Goal: Task Accomplishment & Management: Manage account settings

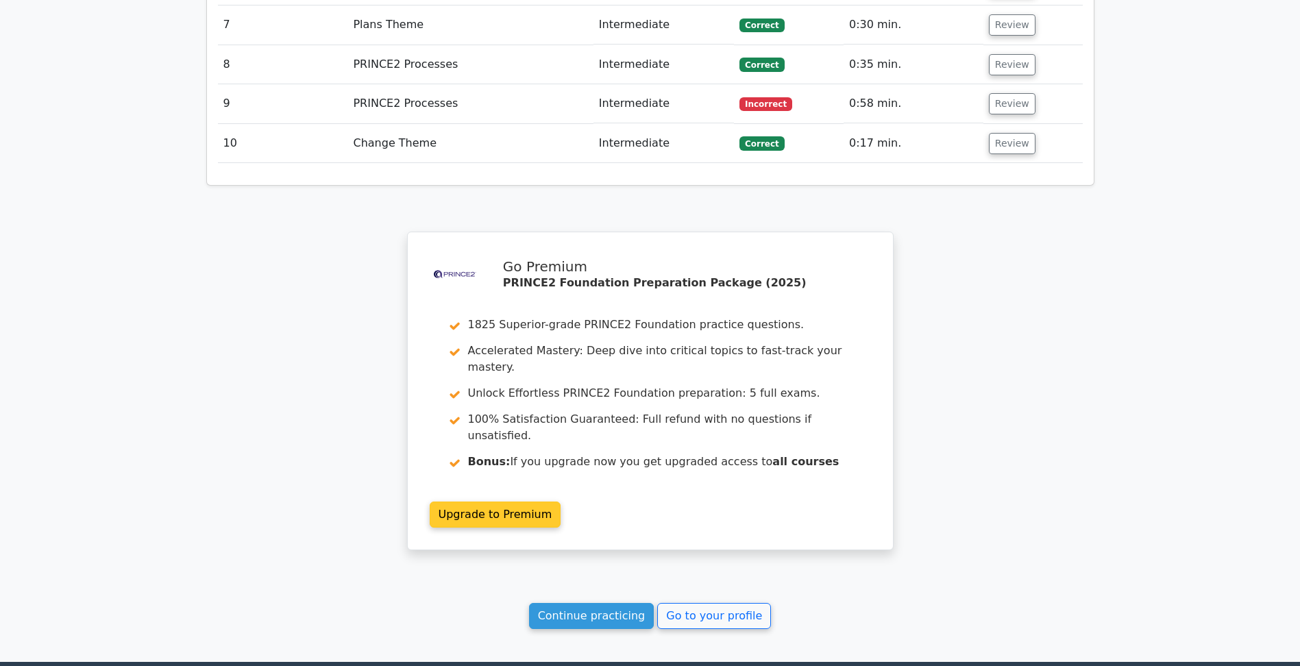
scroll to position [1987, 0]
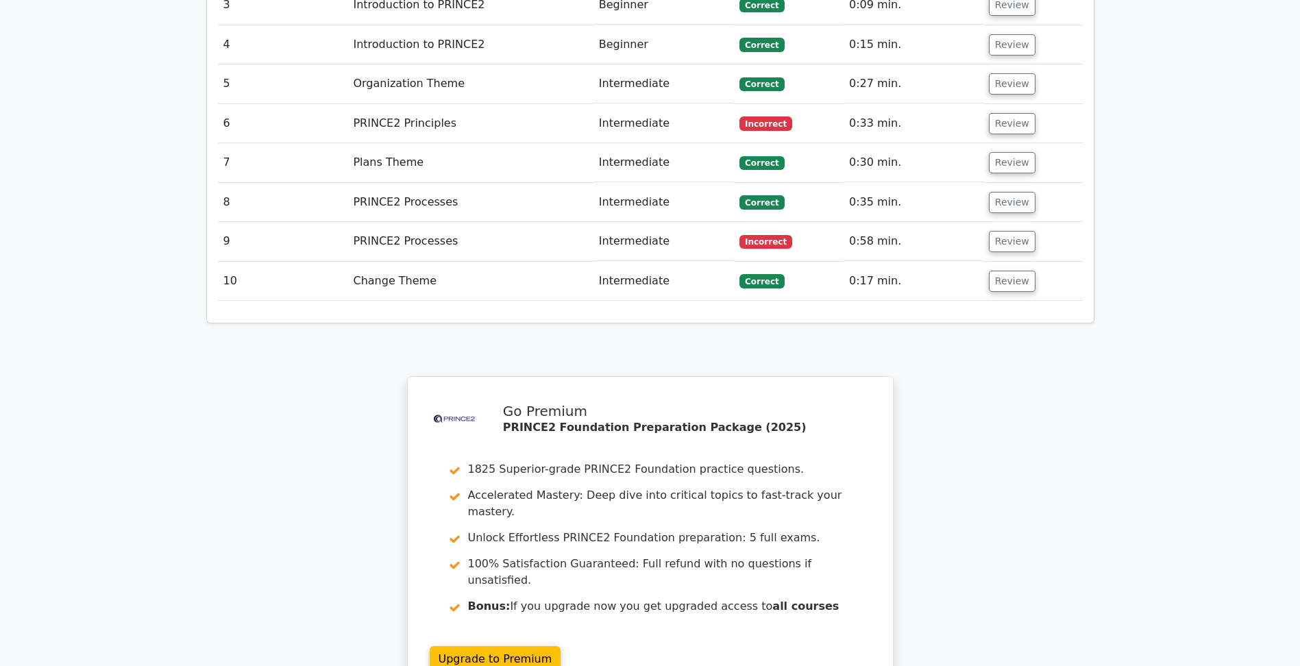
drag, startPoint x: 953, startPoint y: 507, endPoint x: 945, endPoint y: 378, distance: 128.5
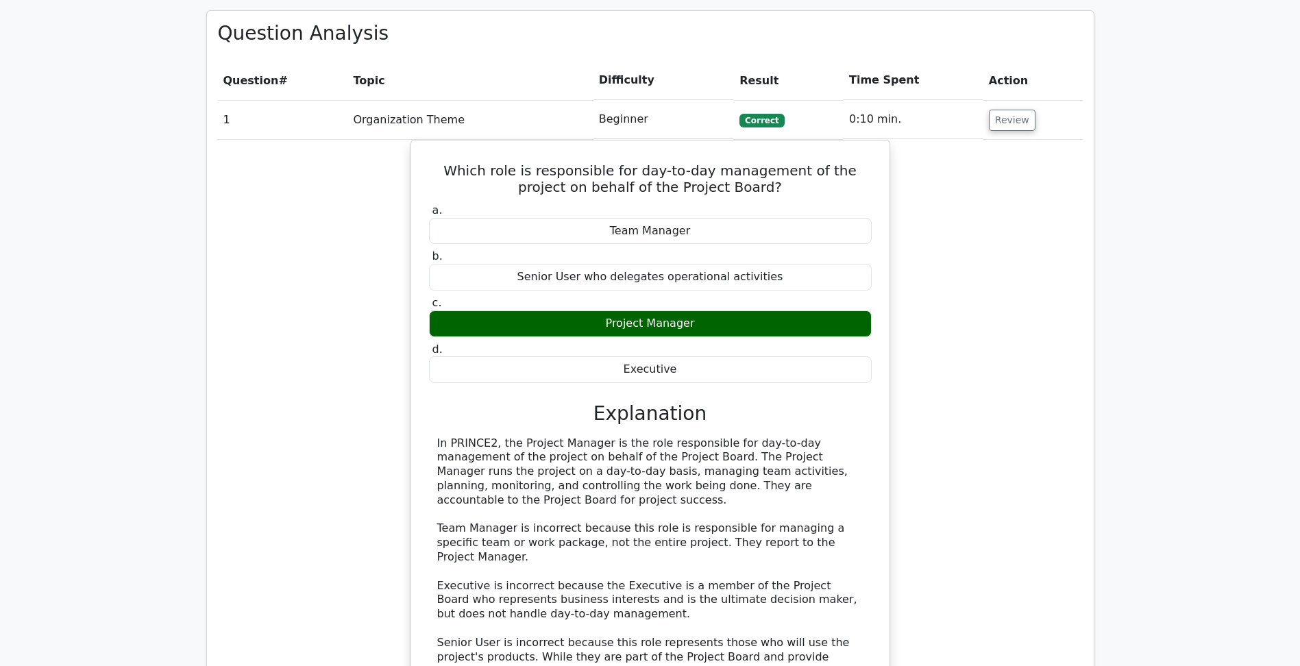
scroll to position [266, 0]
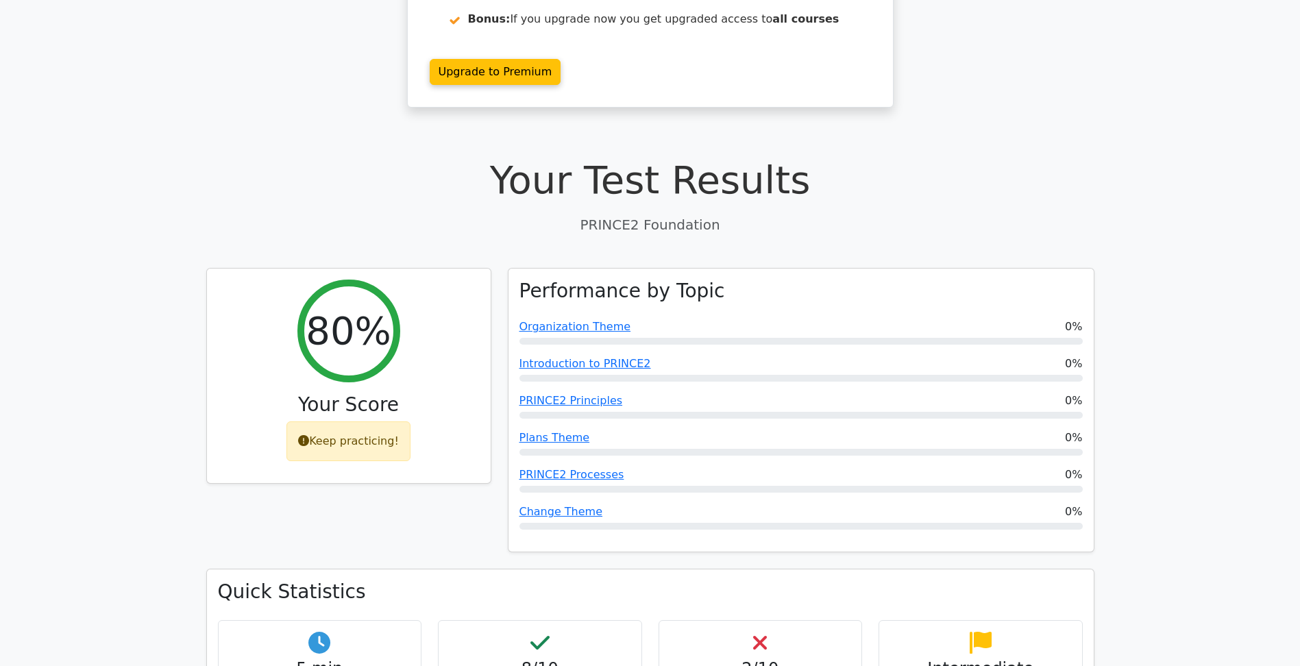
drag, startPoint x: 946, startPoint y: 371, endPoint x: 973, endPoint y: 125, distance: 246.9
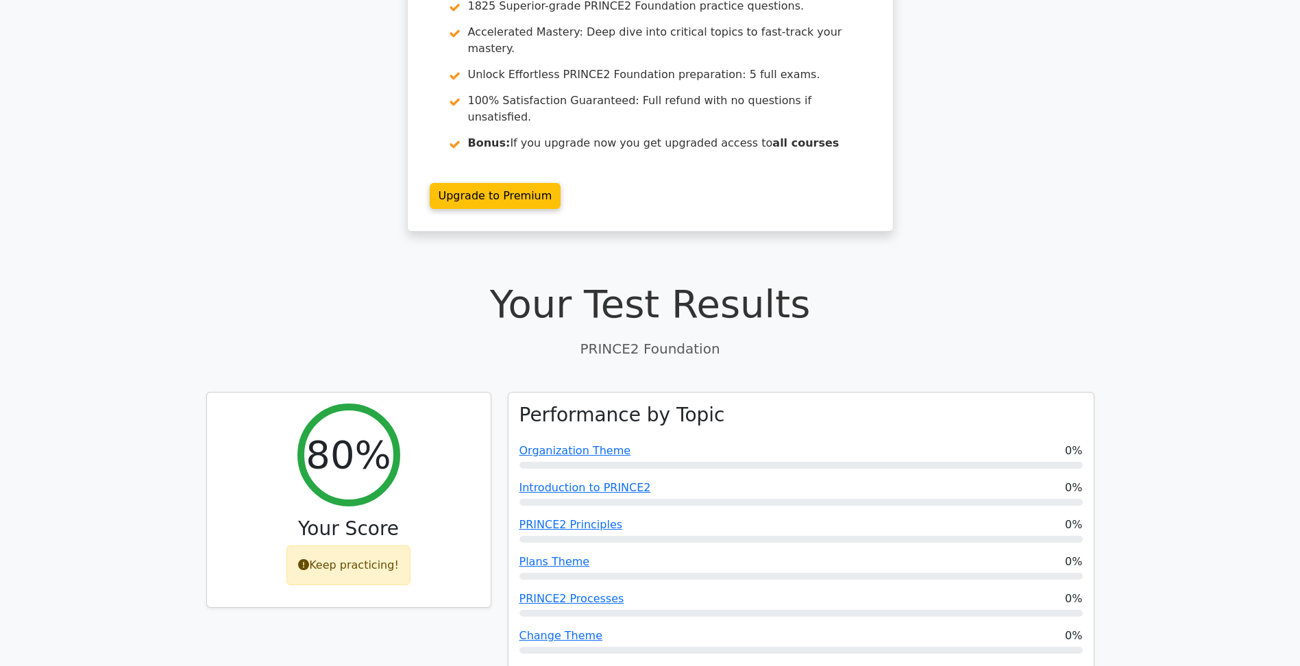
scroll to position [0, 0]
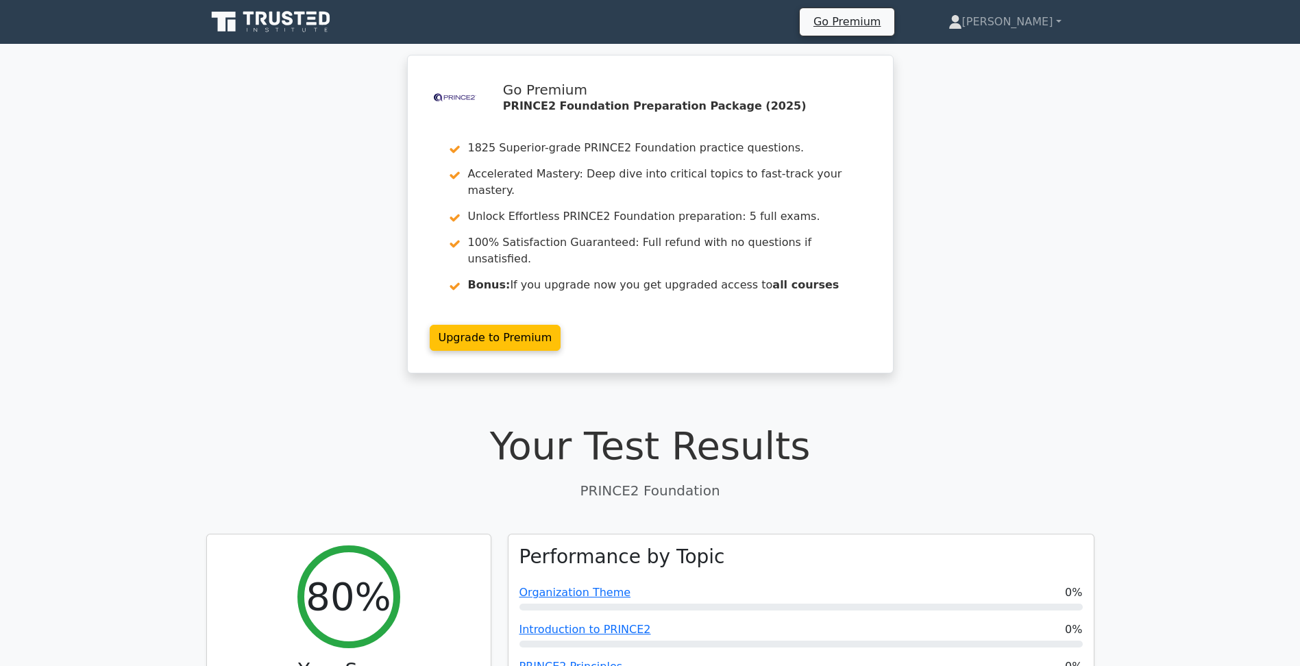
click at [282, 14] on icon at bounding box center [272, 22] width 132 height 26
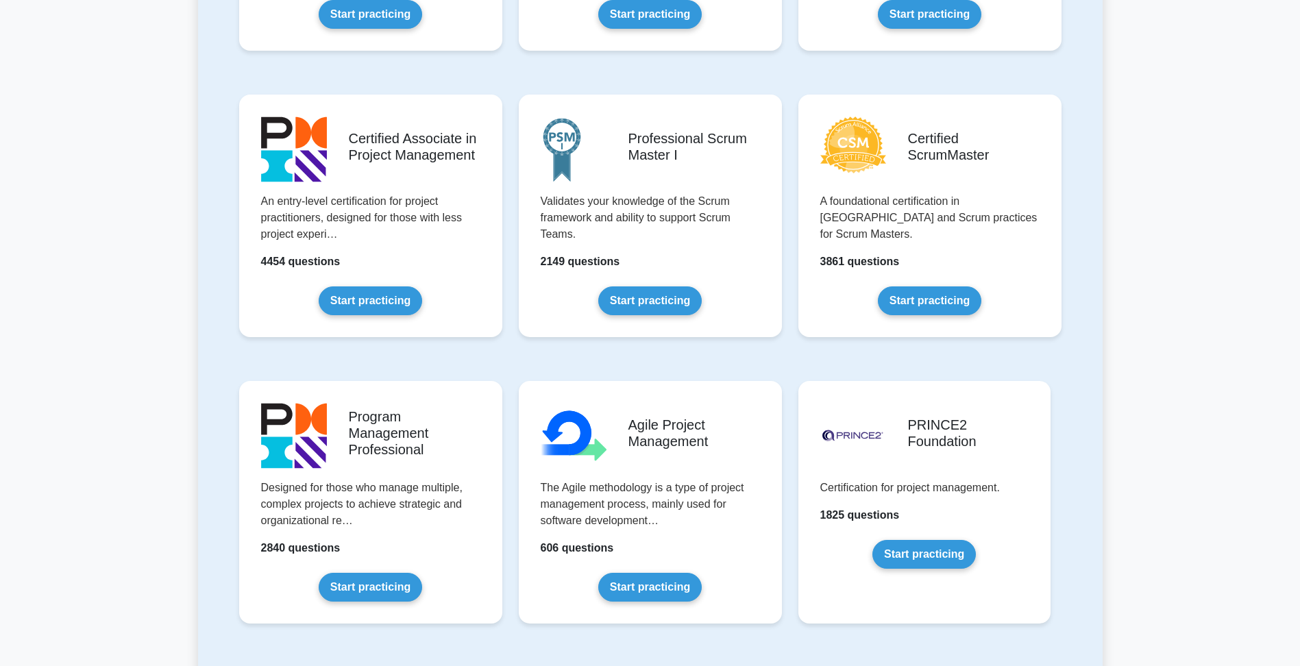
scroll to position [686, 0]
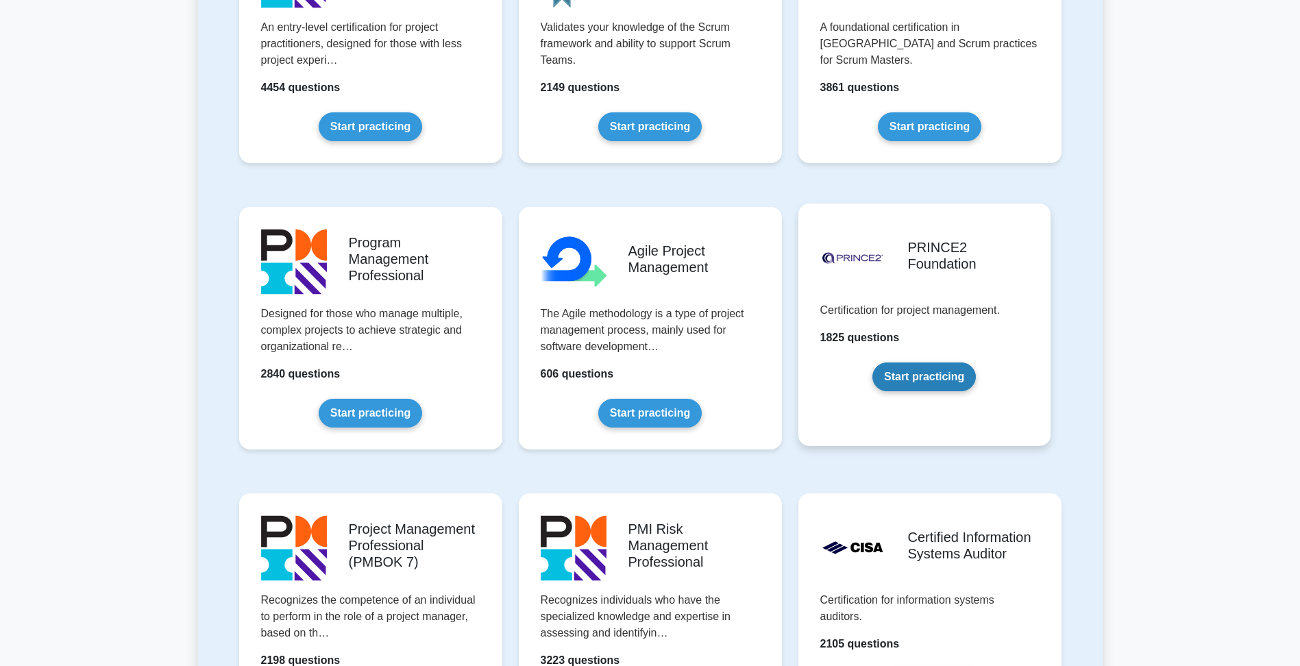
click at [894, 391] on link "Start practicing" at bounding box center [925, 377] width 104 height 29
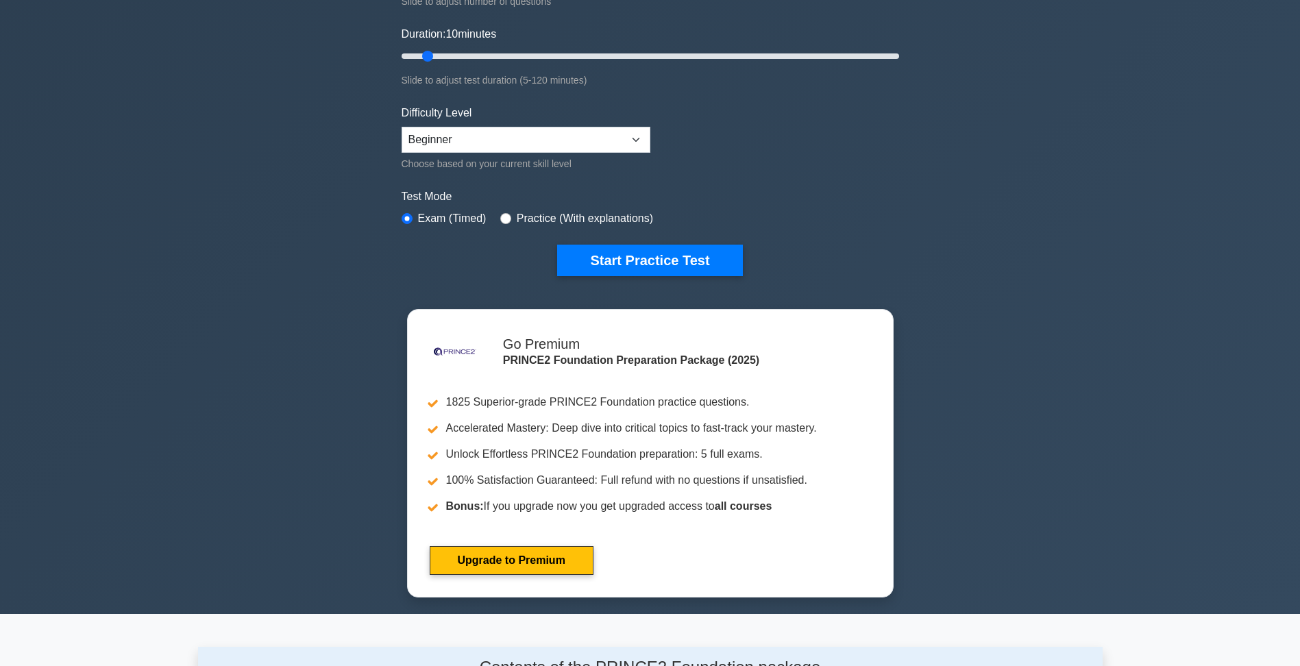
scroll to position [274, 0]
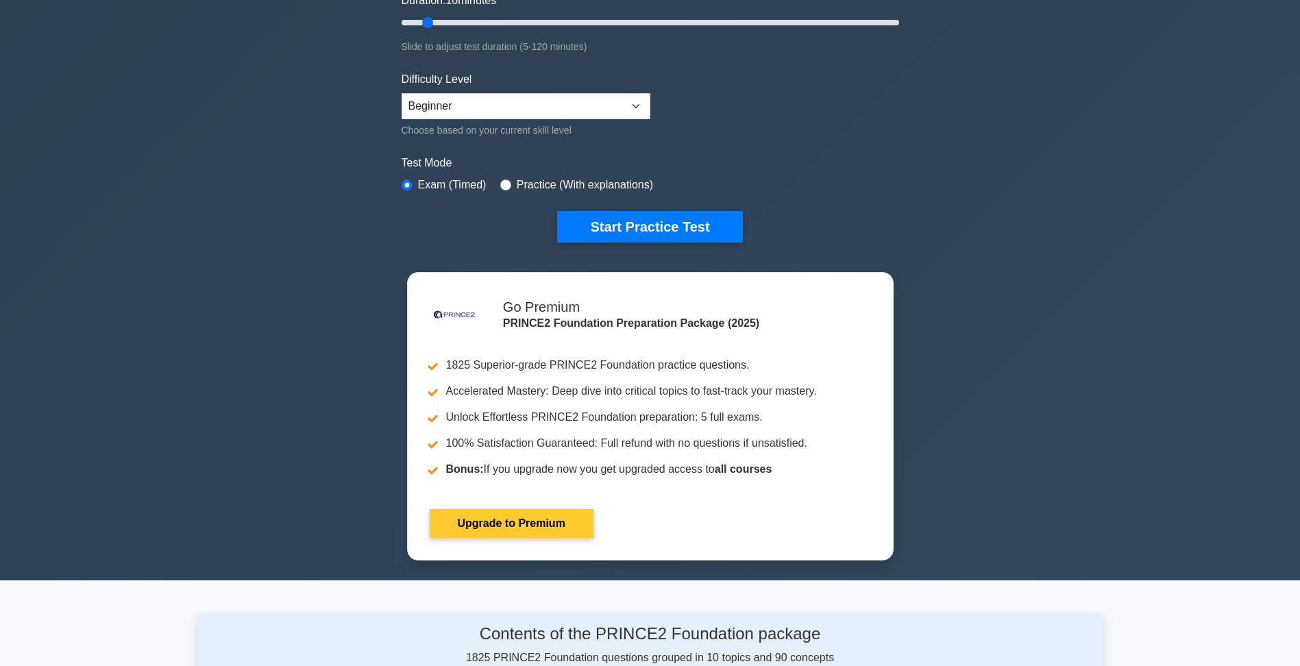
click at [585, 530] on link "Upgrade to Premium" at bounding box center [512, 523] width 164 height 29
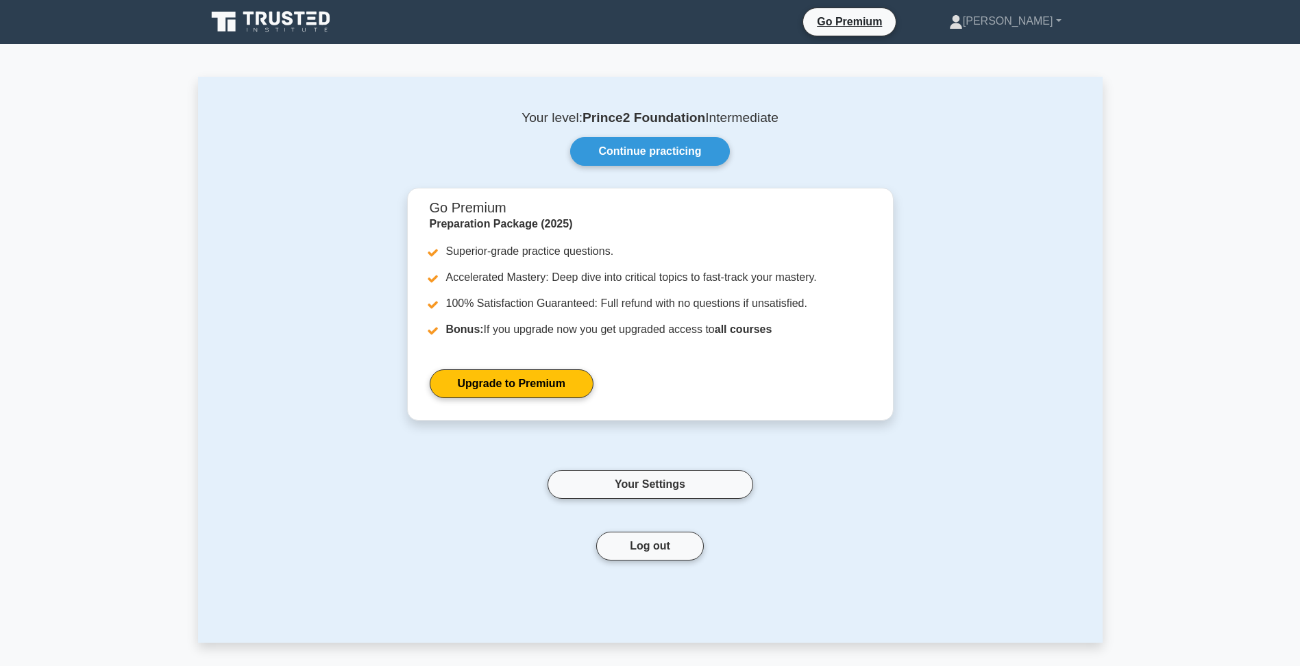
drag, startPoint x: 350, startPoint y: 498, endPoint x: 360, endPoint y: 200, distance: 298.4
